Goal: Transaction & Acquisition: Download file/media

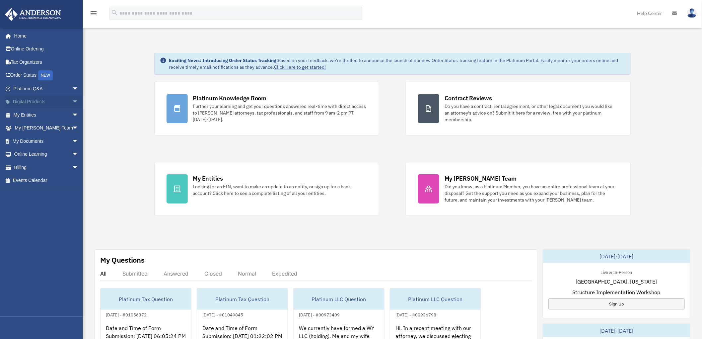
click at [72, 99] on span "arrow_drop_down" at bounding box center [78, 102] width 13 height 14
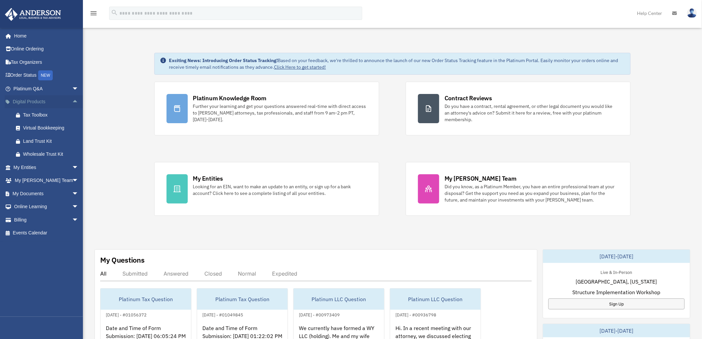
click at [63, 97] on link "Digital Products arrow_drop_up" at bounding box center [47, 101] width 84 height 13
click at [72, 86] on span "arrow_drop_down" at bounding box center [78, 89] width 13 height 14
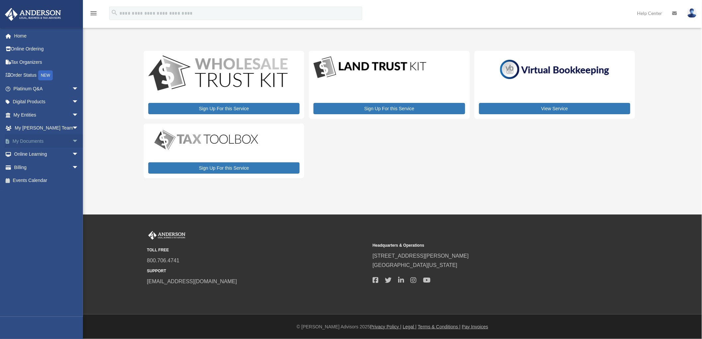
click at [0, 0] on div "x" at bounding box center [0, 0] width 0 height 0
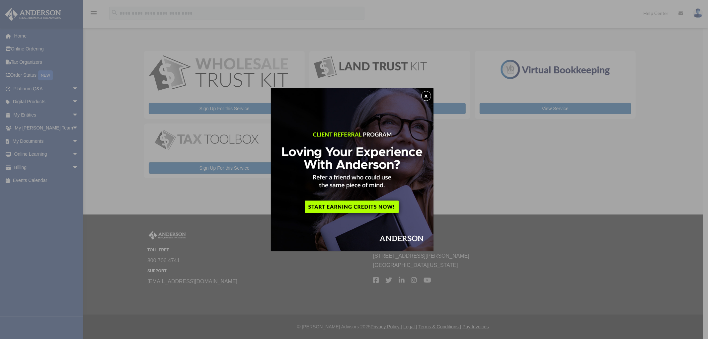
click at [431, 94] on button "x" at bounding box center [426, 96] width 10 height 10
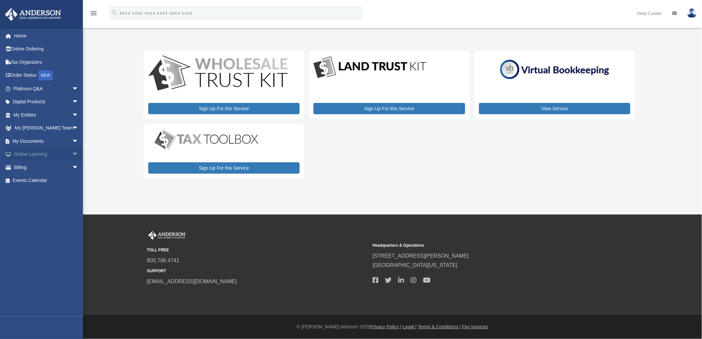
click at [72, 154] on span "arrow_drop_down" at bounding box center [78, 155] width 13 height 14
click at [72, 154] on span "arrow_drop_up" at bounding box center [78, 155] width 13 height 14
click at [72, 141] on span "arrow_drop_down" at bounding box center [78, 141] width 13 height 14
click at [27, 155] on link "Box" at bounding box center [48, 154] width 79 height 13
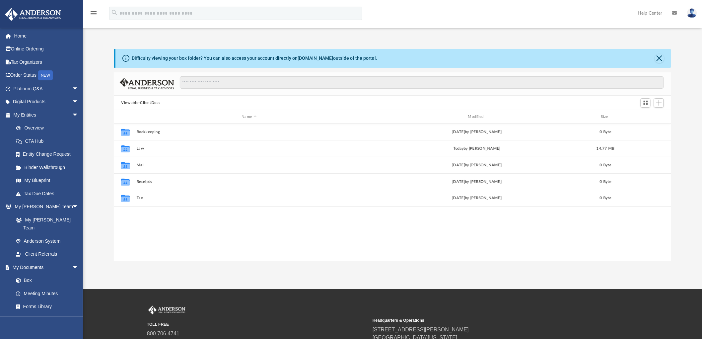
scroll to position [145, 552]
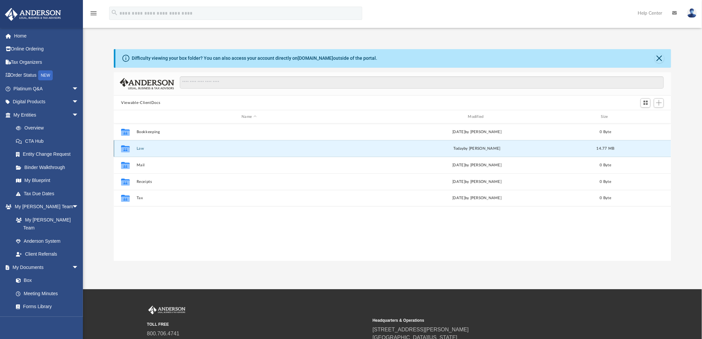
drag, startPoint x: 139, startPoint y: 150, endPoint x: 143, endPoint y: 150, distance: 3.3
click at [139, 150] on button "Law" at bounding box center [249, 148] width 225 height 4
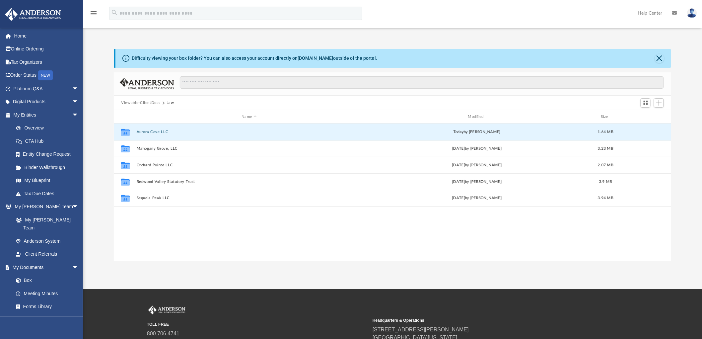
click at [154, 132] on button "Aurora Cove LLC" at bounding box center [249, 132] width 225 height 4
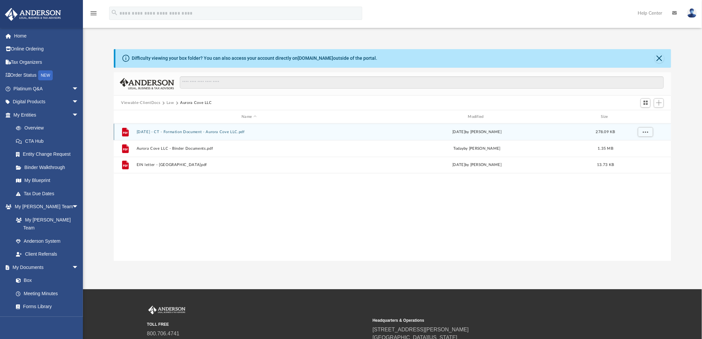
click at [175, 133] on button "7-29-25 - CT - Formation Document - Aurora Cove LLC.pdf" at bounding box center [249, 132] width 225 height 4
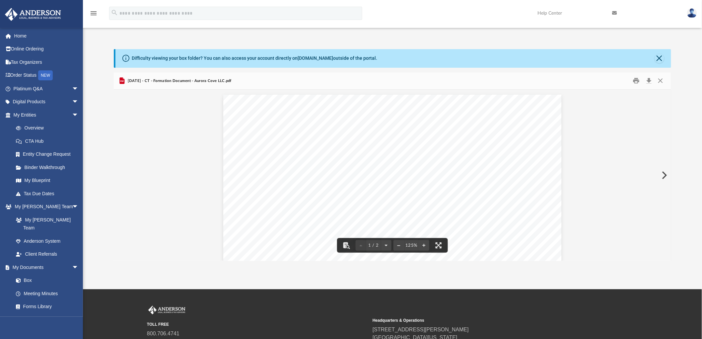
scroll to position [61, 0]
click at [662, 78] on button "Close" at bounding box center [661, 81] width 12 height 10
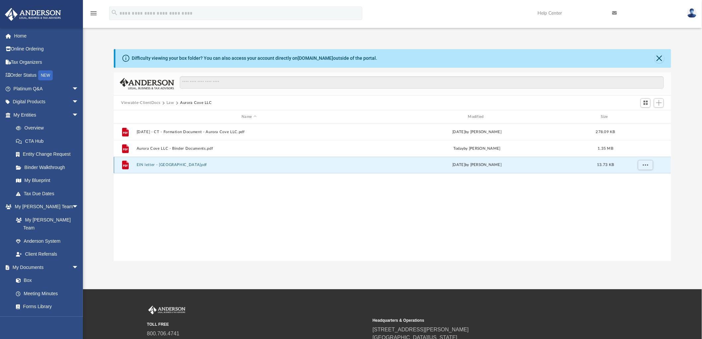
click at [177, 164] on button "EIN letter - Aurora Cove.pdf" at bounding box center [249, 165] width 225 height 4
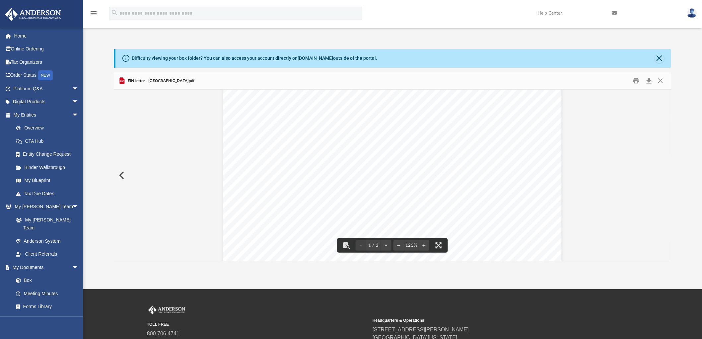
scroll to position [0, 0]
click at [662, 80] on button "Close" at bounding box center [661, 81] width 12 height 10
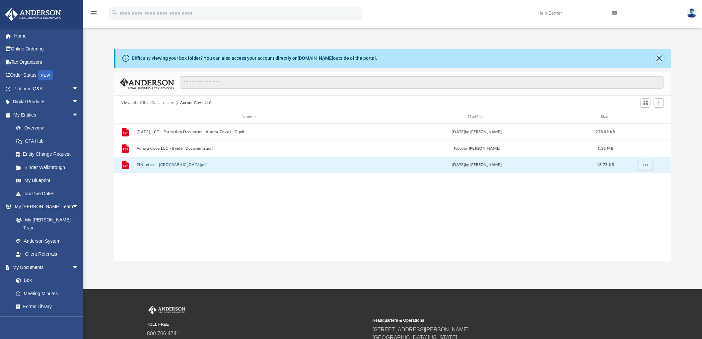
click at [659, 60] on button "Close" at bounding box center [659, 58] width 9 height 9
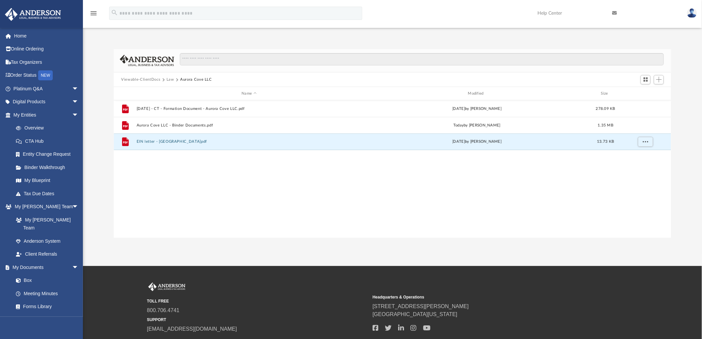
click at [172, 79] on button "Law" at bounding box center [171, 80] width 8 height 6
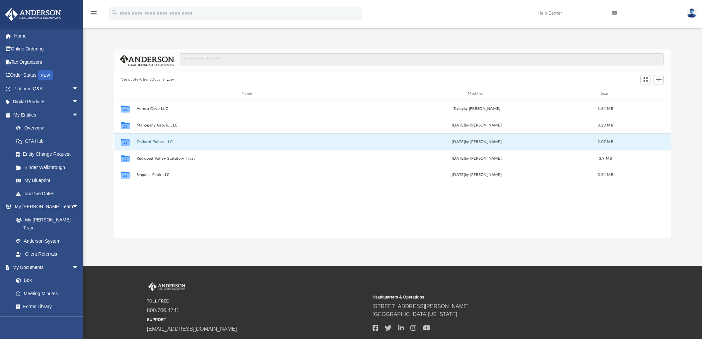
click at [151, 143] on button "Orchard Pointe LLC" at bounding box center [249, 142] width 225 height 4
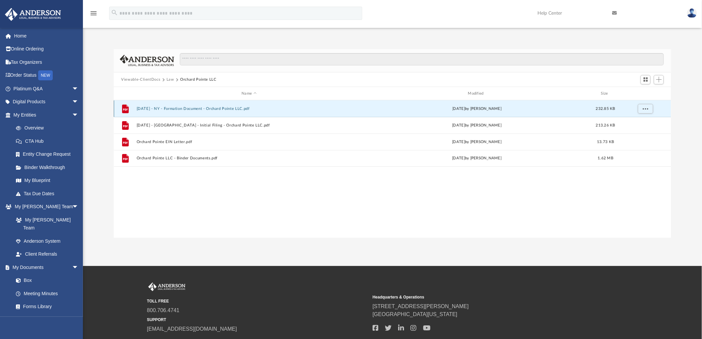
click at [192, 108] on button "7-28-25 - NY - Formation Document - Orchard Pointe LLC.pdf" at bounding box center [249, 109] width 225 height 4
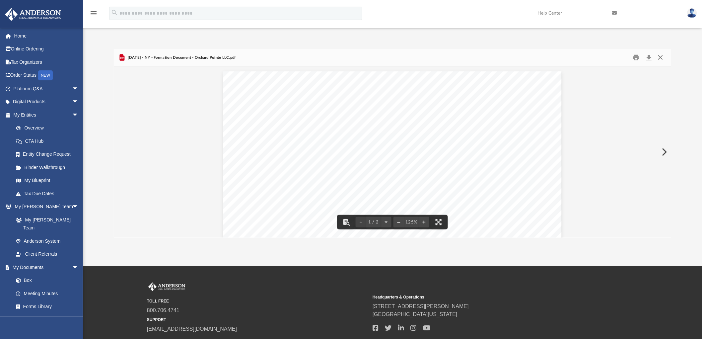
click at [661, 55] on button "Close" at bounding box center [661, 57] width 12 height 10
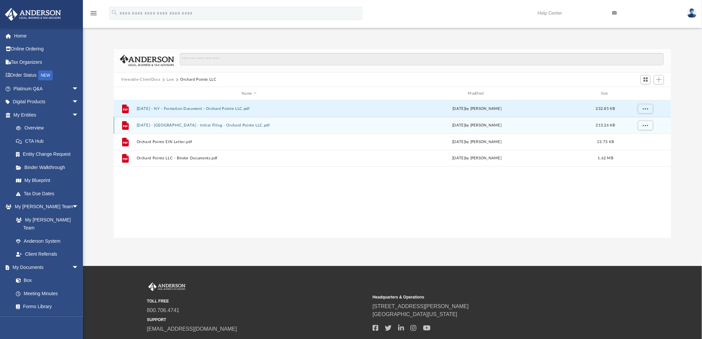
click at [189, 125] on button "7-28-25 - NY - Initial Filing - Orchard Pointe LLC.pdf" at bounding box center [249, 125] width 225 height 4
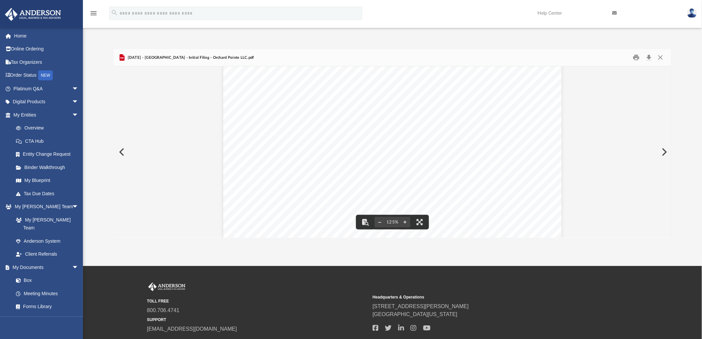
scroll to position [184, 0]
click at [656, 58] on button "Close" at bounding box center [661, 57] width 12 height 10
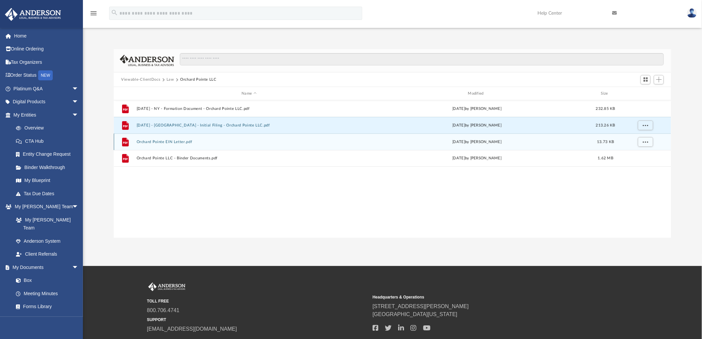
click at [174, 143] on button "Orchard Pointe EIN Letter.pdf" at bounding box center [249, 142] width 225 height 4
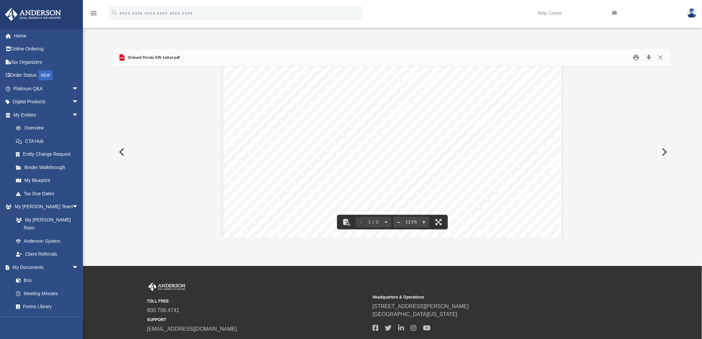
scroll to position [0, 0]
click at [661, 56] on button "Close" at bounding box center [661, 57] width 12 height 10
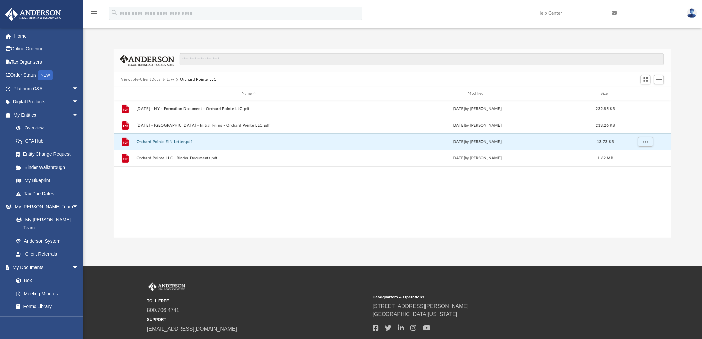
click at [168, 77] on button "Law" at bounding box center [171, 80] width 8 height 6
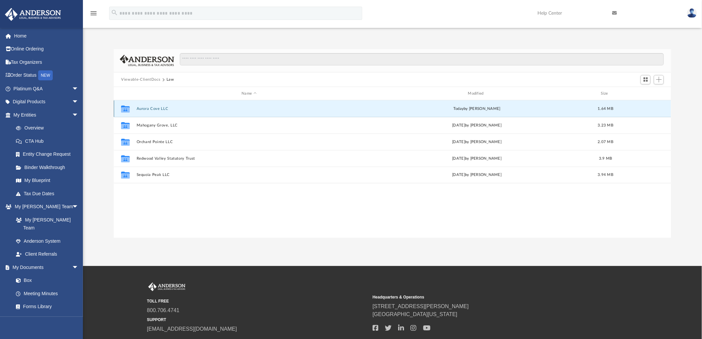
click at [151, 108] on button "Aurora Cove LLC" at bounding box center [249, 109] width 225 height 4
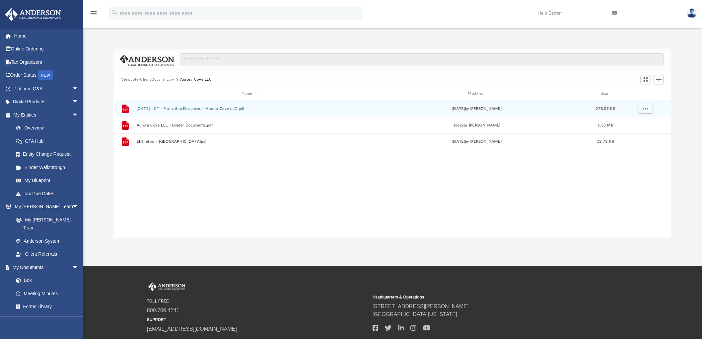
click at [168, 110] on button "7-29-25 - CT - Formation Document - Aurora Cove LLC.pdf" at bounding box center [249, 109] width 225 height 4
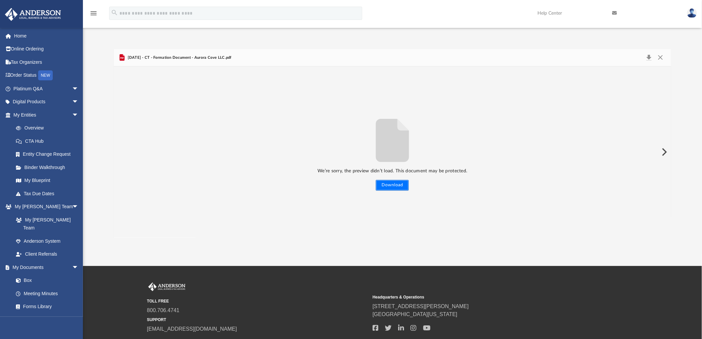
click at [396, 184] on button "Download" at bounding box center [392, 185] width 33 height 11
click at [663, 55] on button "Close" at bounding box center [661, 57] width 12 height 9
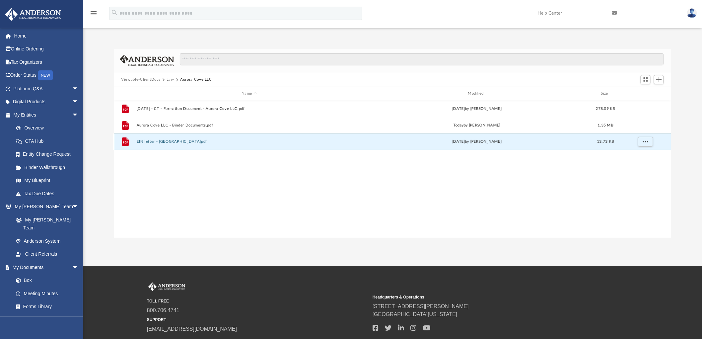
click at [166, 142] on button "EIN letter - Aurora Cove.pdf" at bounding box center [249, 142] width 225 height 4
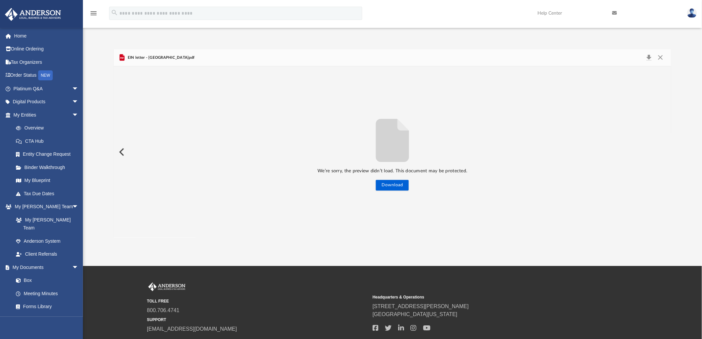
drag, startPoint x: 128, startPoint y: 284, endPoint x: 145, endPoint y: 242, distance: 45.9
click at [128, 284] on div "TOLL FREE 800.706.4741 SUPPORT info@andersonadvisors.com Headquarters & Operati…" at bounding box center [392, 313] width 619 height 62
click at [388, 178] on div "We’re sorry, the preview didn’t load. This document may be protected. Download" at bounding box center [392, 152] width 557 height 77
click at [390, 185] on button "Download" at bounding box center [392, 185] width 33 height 11
